Goal: Check status: Check status

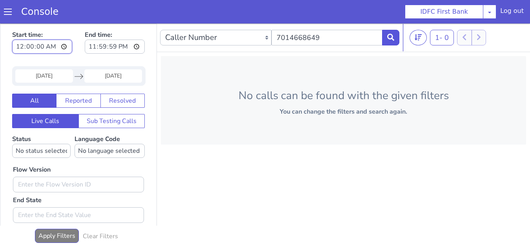
click at [35, 42] on input "00:00:00" at bounding box center [42, 47] width 60 height 14
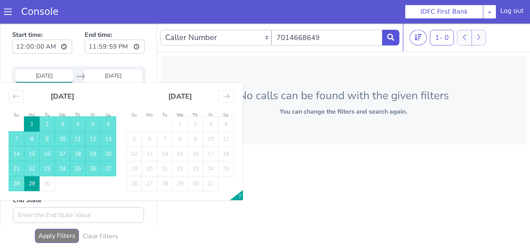
click at [46, 80] on input "[DATE]" at bounding box center [44, 75] width 58 height 13
click at [107, 167] on td "27" at bounding box center [108, 168] width 15 height 15
type input "[DATE]"
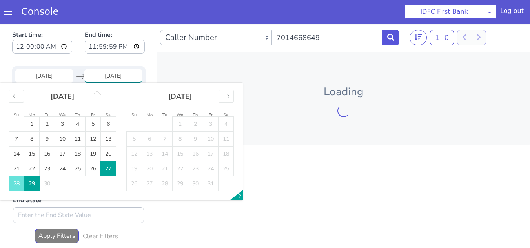
click at [34, 183] on td "29" at bounding box center [31, 183] width 15 height 15
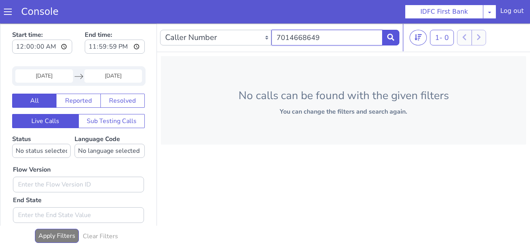
click at [324, 39] on input "7014668649" at bounding box center [326, 38] width 111 height 16
paste input "780522882"
type input "7780522882"
click at [388, 39] on icon at bounding box center [390, 37] width 7 height 7
